Goal: Information Seeking & Learning: Find specific fact

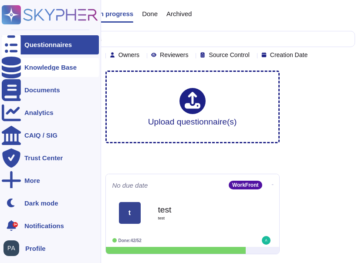
click at [43, 66] on div "Knowledge Base" at bounding box center [50, 67] width 52 height 7
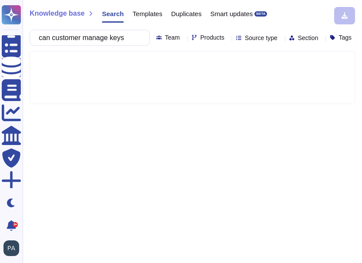
type input "can customer manage keys"
click at [228, 38] on icon at bounding box center [228, 38] width 0 height 0
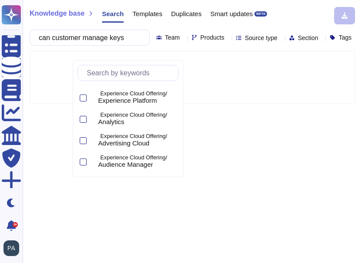
scroll to position [65, 0]
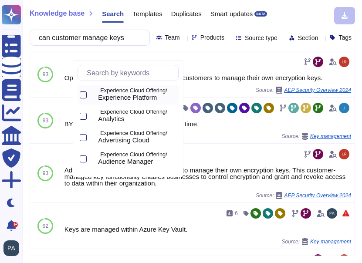
click at [83, 95] on div at bounding box center [83, 95] width 7 height 7
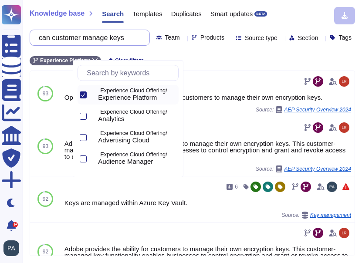
click at [141, 36] on input "can customer manage keys" at bounding box center [87, 37] width 106 height 15
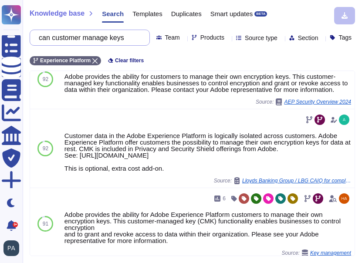
scroll to position [171, 0]
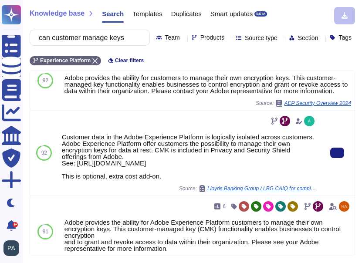
click at [168, 180] on div "Customer data in the Adobe Experience Platform is logically isolated across cus…" at bounding box center [189, 157] width 255 height 46
drag, startPoint x: 168, startPoint y: 208, endPoint x: 61, endPoint y: 162, distance: 116.4
click at [61, 162] on div "Customer data in the Adobe Experience Platform is logically isolated across cus…" at bounding box center [189, 153] width 262 height 85
copy div "Customer data in the Adobe Experience Platform is logically isolated across cus…"
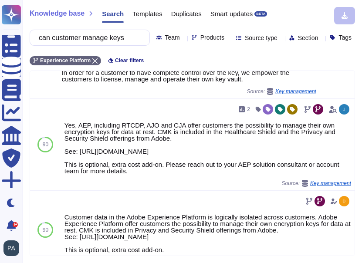
scroll to position [566, 0]
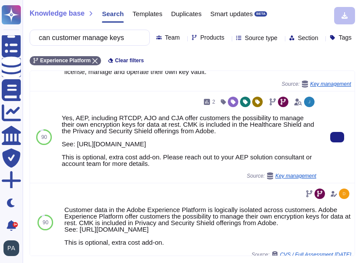
click at [72, 167] on div "Yes, AEP, including RTCDP, AJO and CJA offer customers the possibility to manag…" at bounding box center [189, 141] width 255 height 52
